Goal: Find specific page/section: Find specific page/section

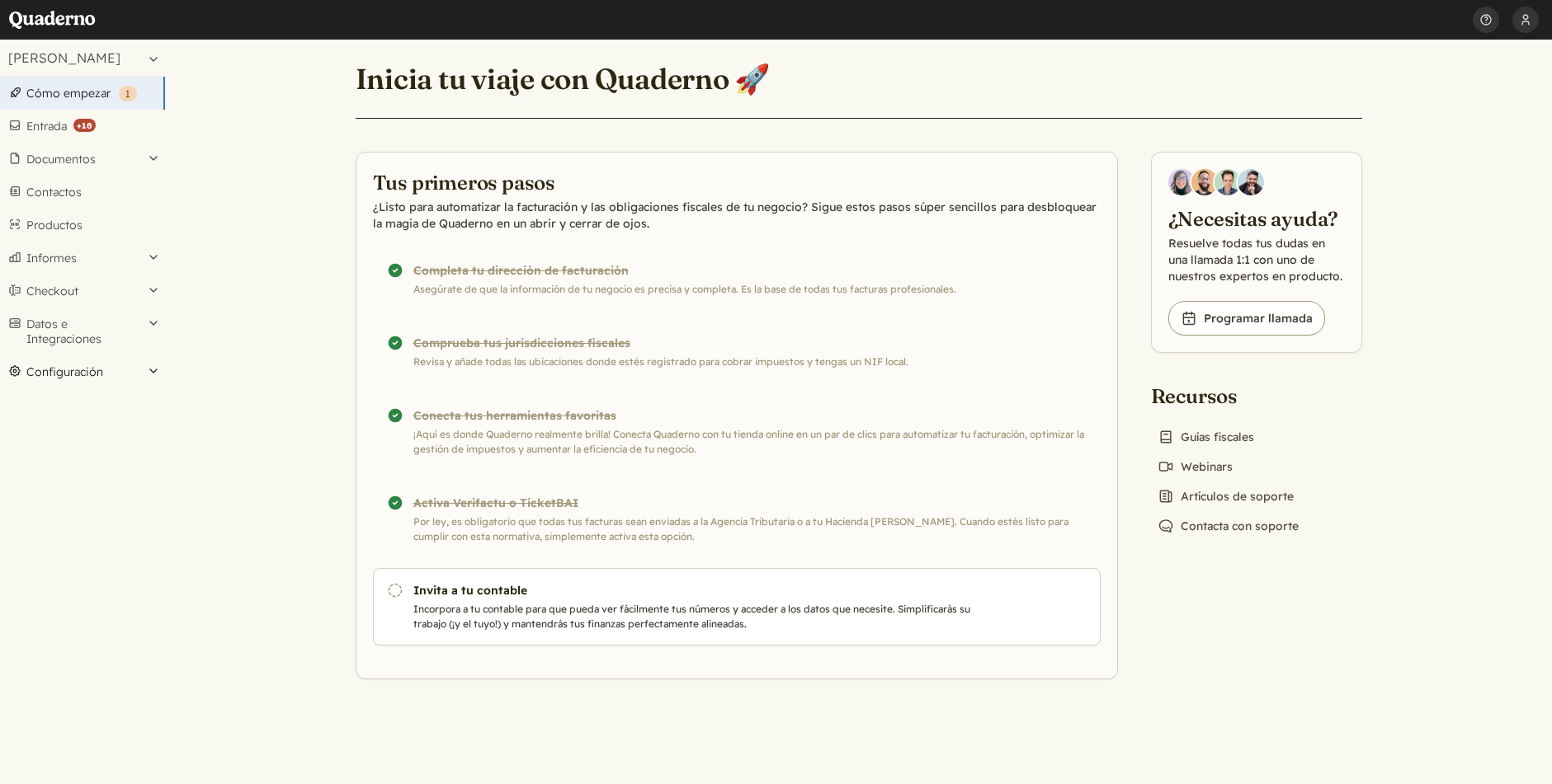
click at [51, 379] on button "Configuración" at bounding box center [82, 372] width 165 height 33
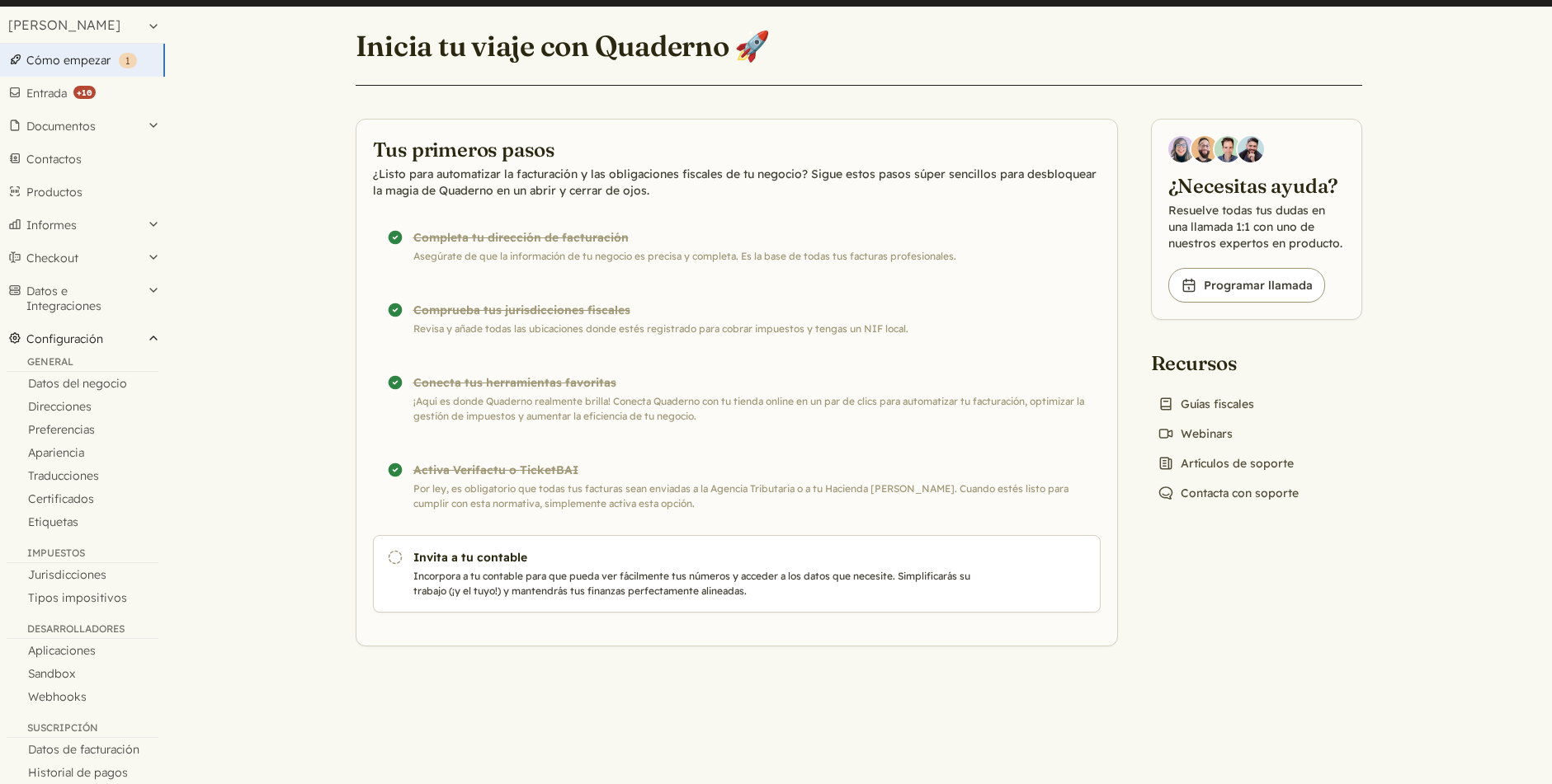
scroll to position [57, 0]
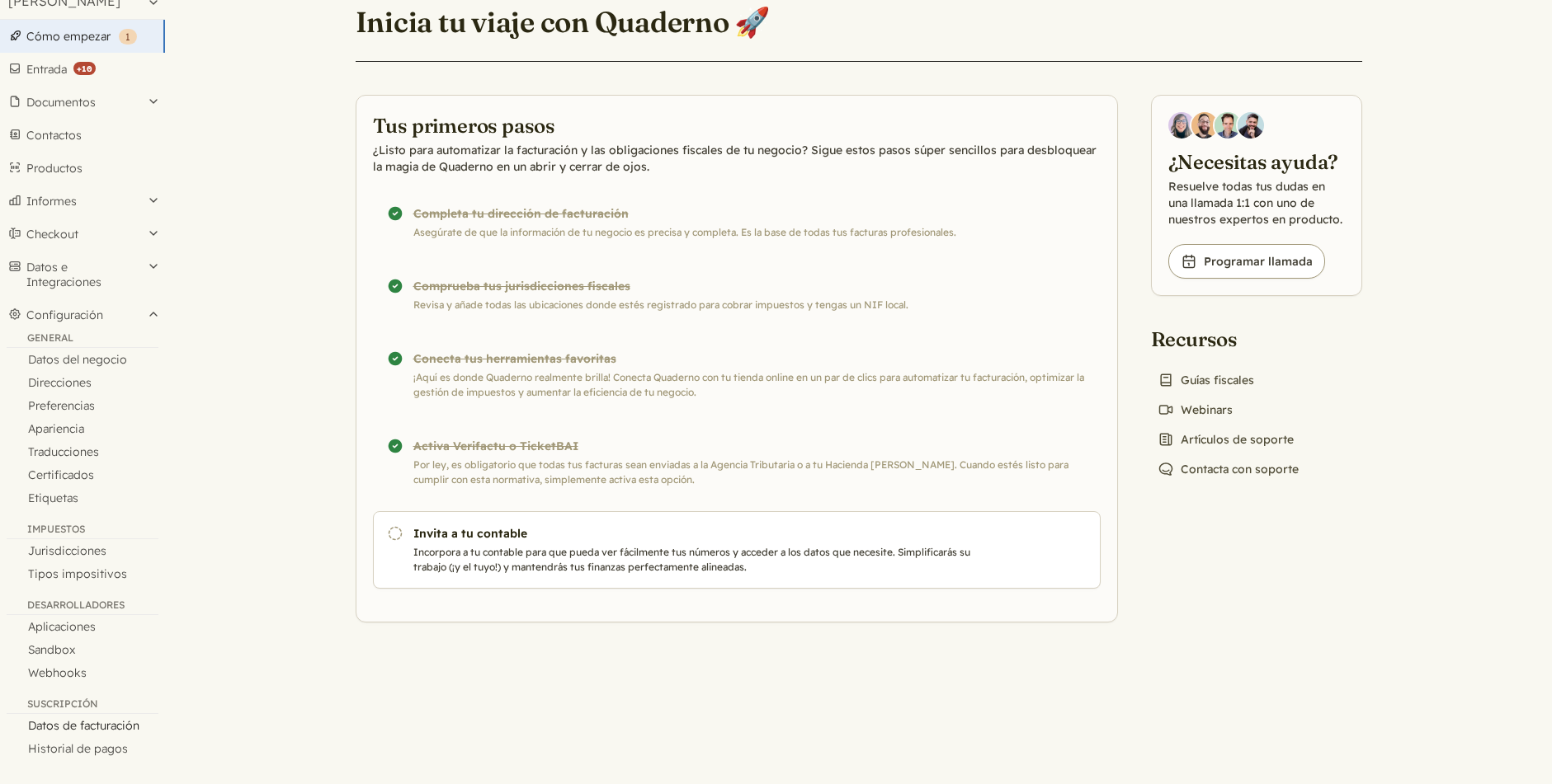
click at [96, 729] on link "Datos de facturación" at bounding box center [82, 726] width 165 height 23
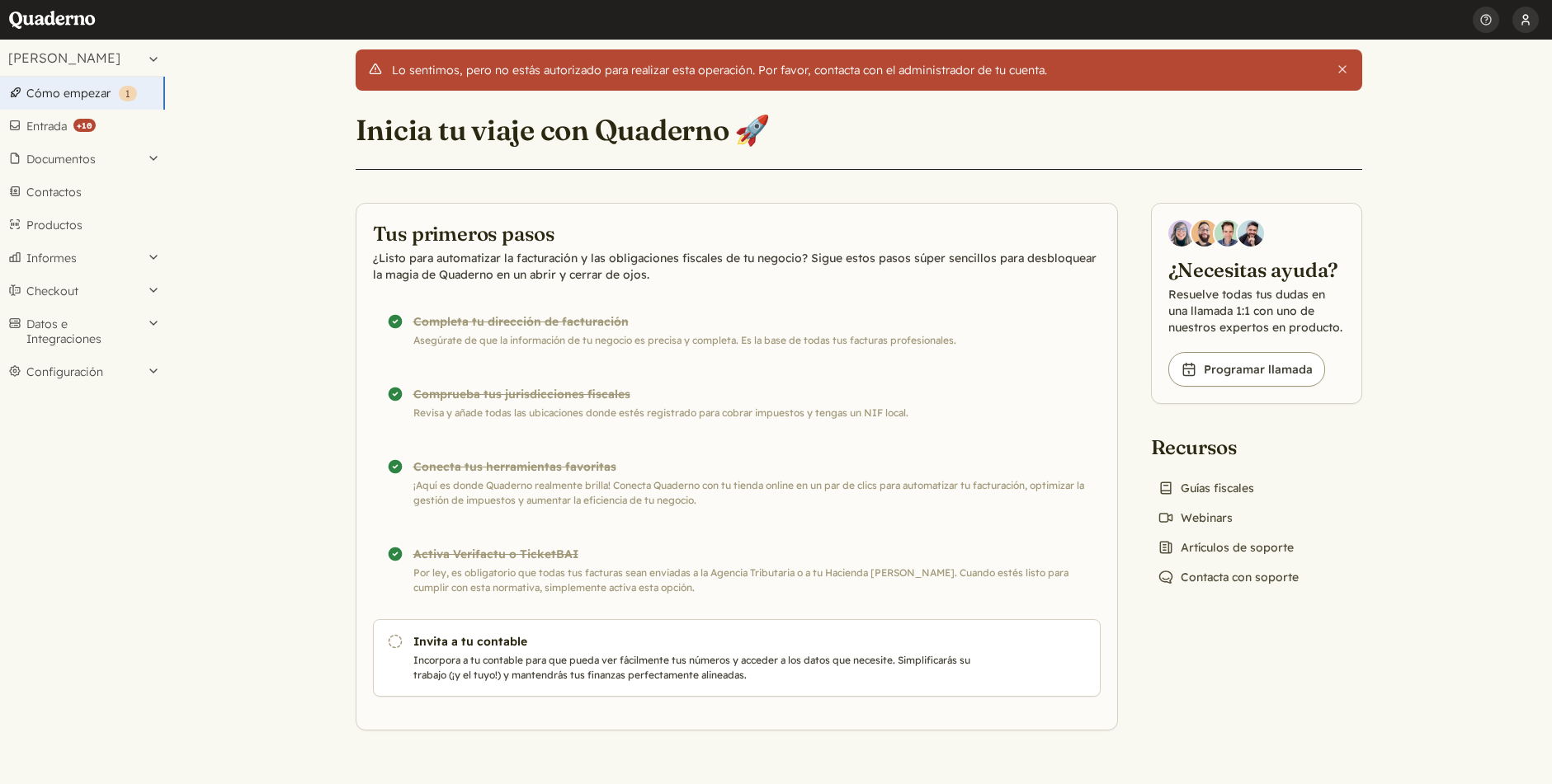
click at [1529, 21] on button "[PERSON_NAME]" at bounding box center [1526, 19] width 26 height 40
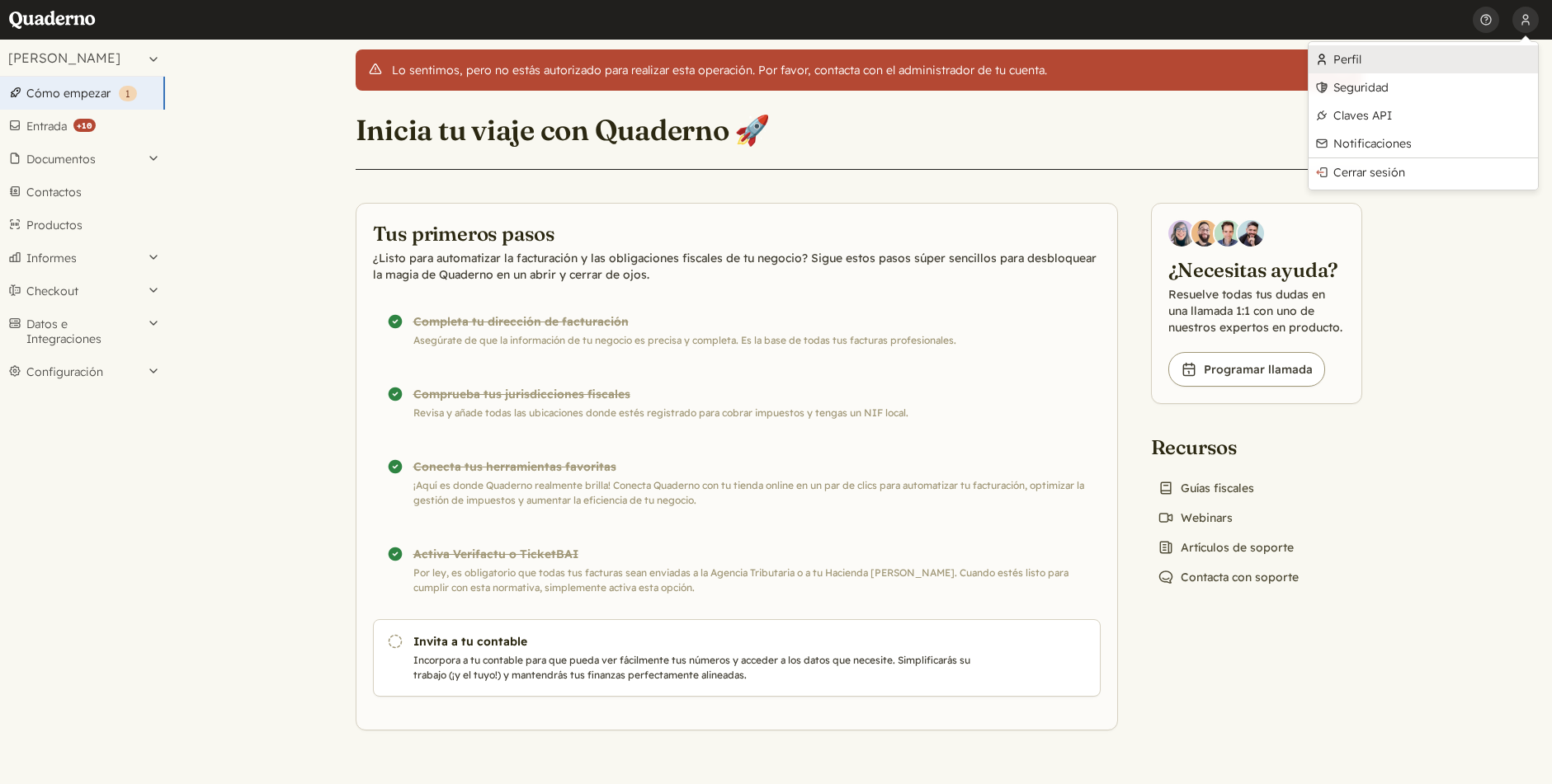
click at [1351, 59] on link "Perfil" at bounding box center [1424, 59] width 230 height 28
